Goal: Navigation & Orientation: Go to known website

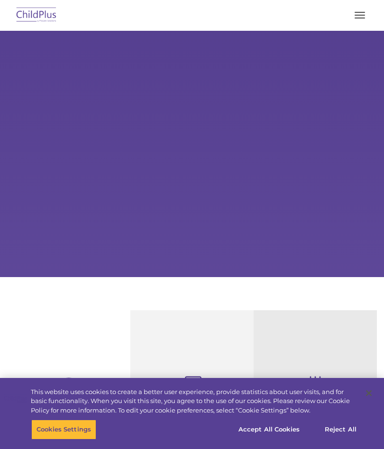
select select "MEDIUM"
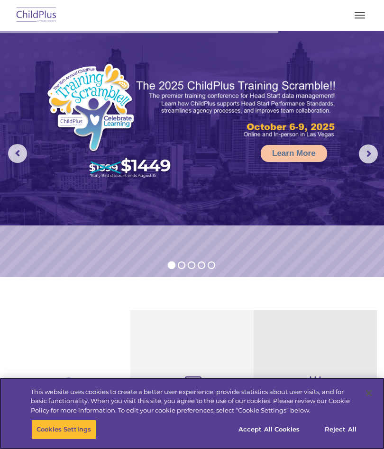
click at [268, 430] on button "Accept All Cookies" at bounding box center [269, 430] width 72 height 20
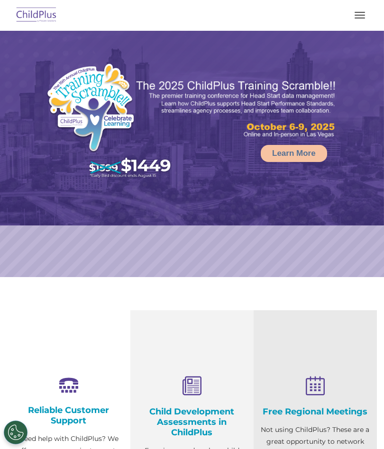
select select "MEDIUM"
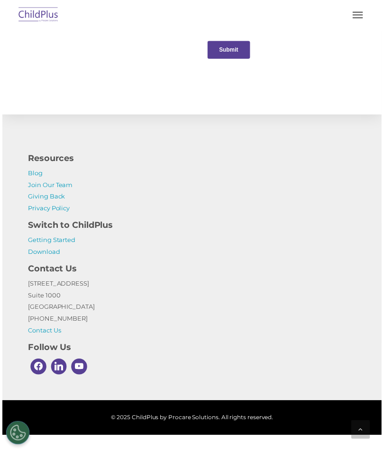
scroll to position [1121, 0]
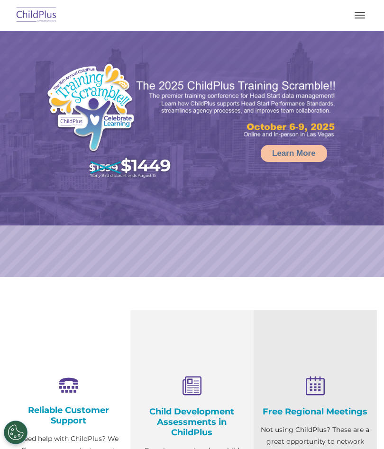
select select "MEDIUM"
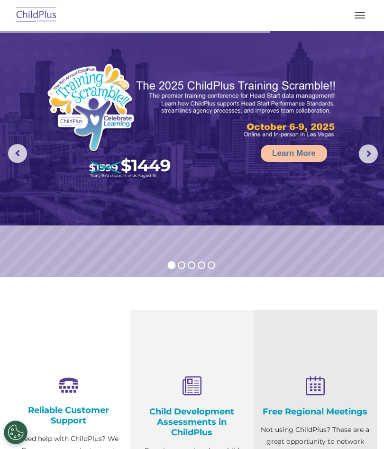
click at [352, 22] on button "button" at bounding box center [360, 15] width 20 height 15
